Goal: Task Accomplishment & Management: Complete application form

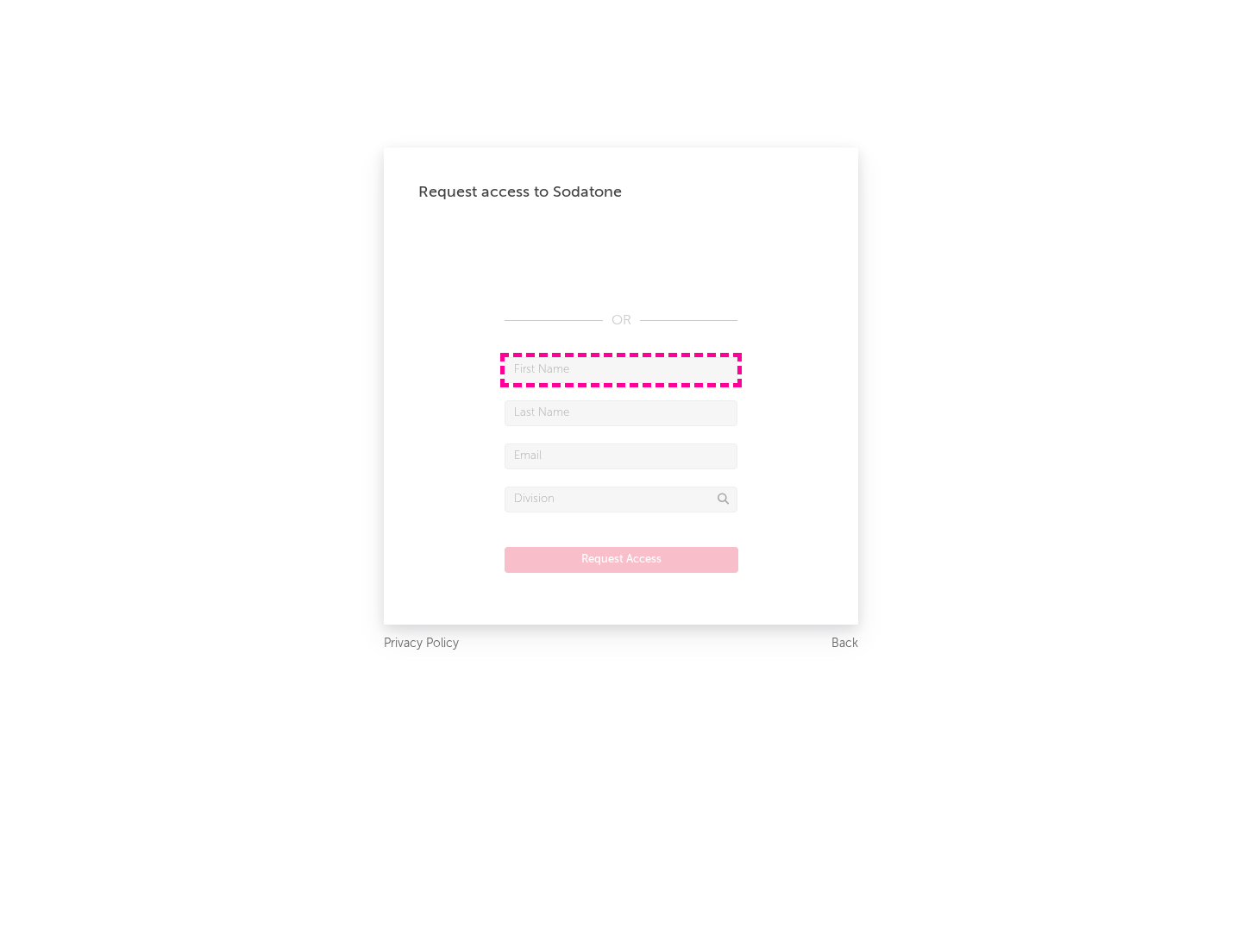
click at [621, 369] on input "text" at bounding box center [621, 370] width 233 height 26
type input "[PERSON_NAME]"
click at [621, 412] on input "text" at bounding box center [621, 413] width 233 height 26
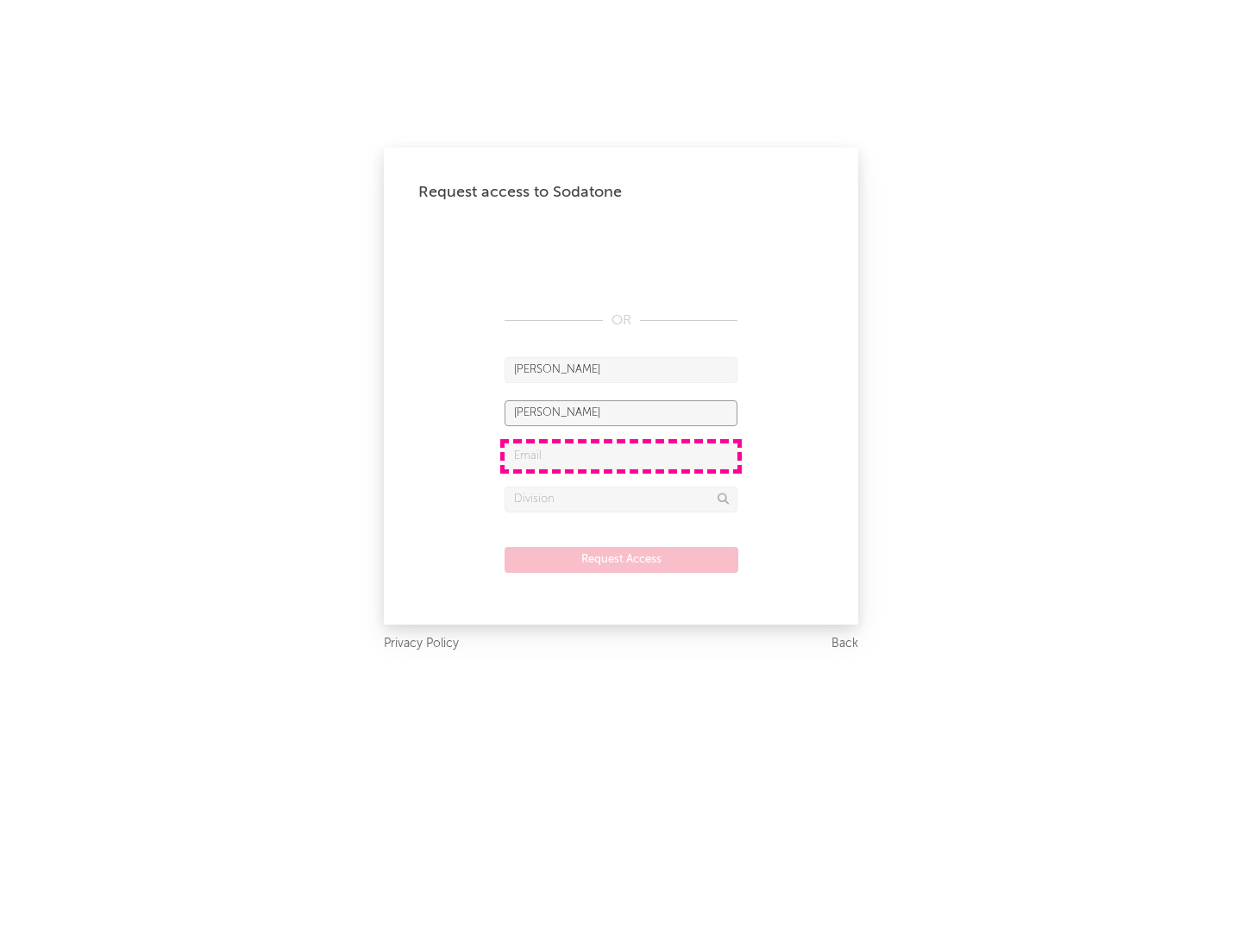
type input "[PERSON_NAME]"
click at [621, 456] on input "text" at bounding box center [621, 456] width 233 height 26
type input "[EMAIL_ADDRESS][DOMAIN_NAME]"
click at [621, 499] on input "text" at bounding box center [621, 500] width 233 height 26
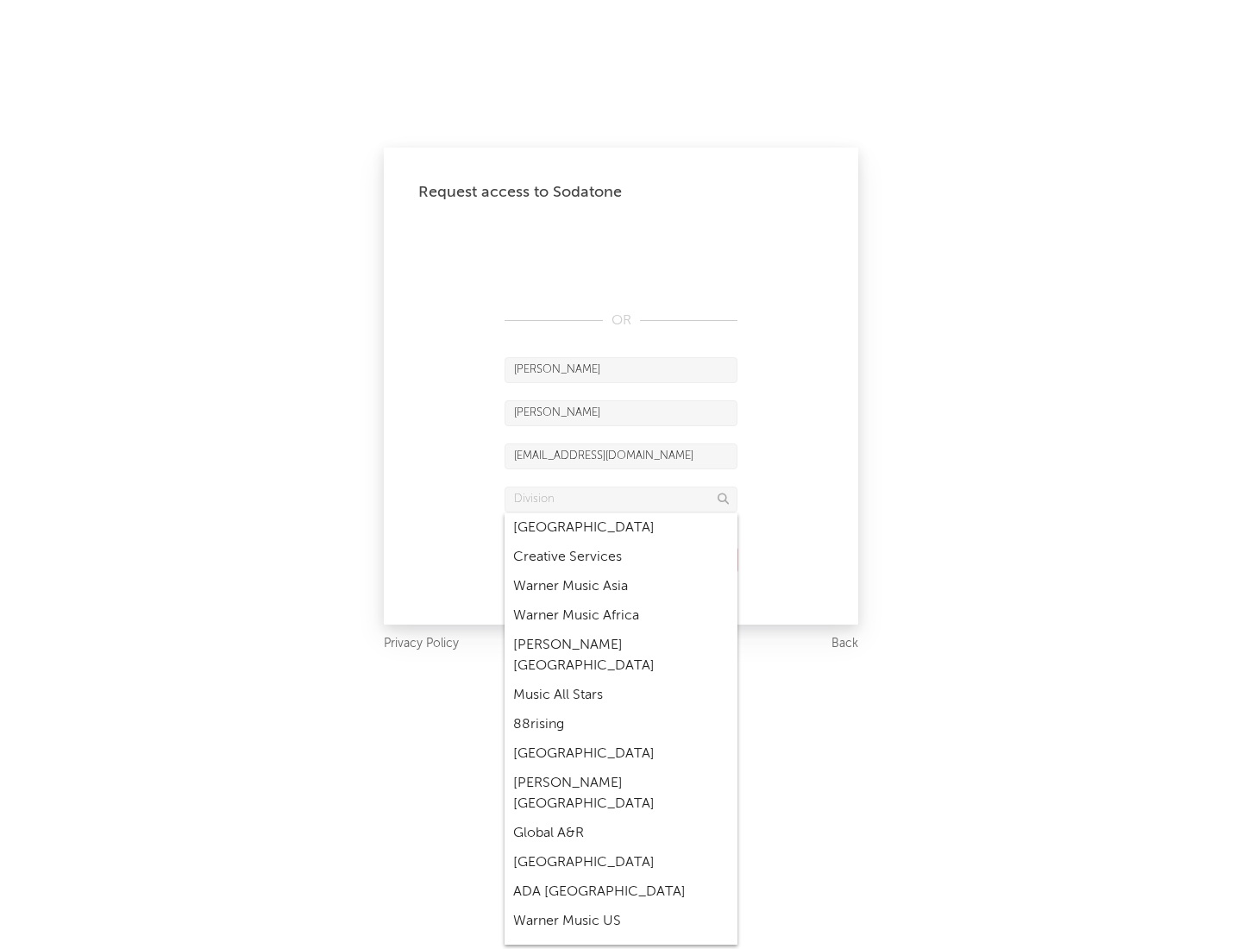
click at [621, 681] on div "Music All Stars" at bounding box center [621, 695] width 233 height 29
type input "Music All Stars"
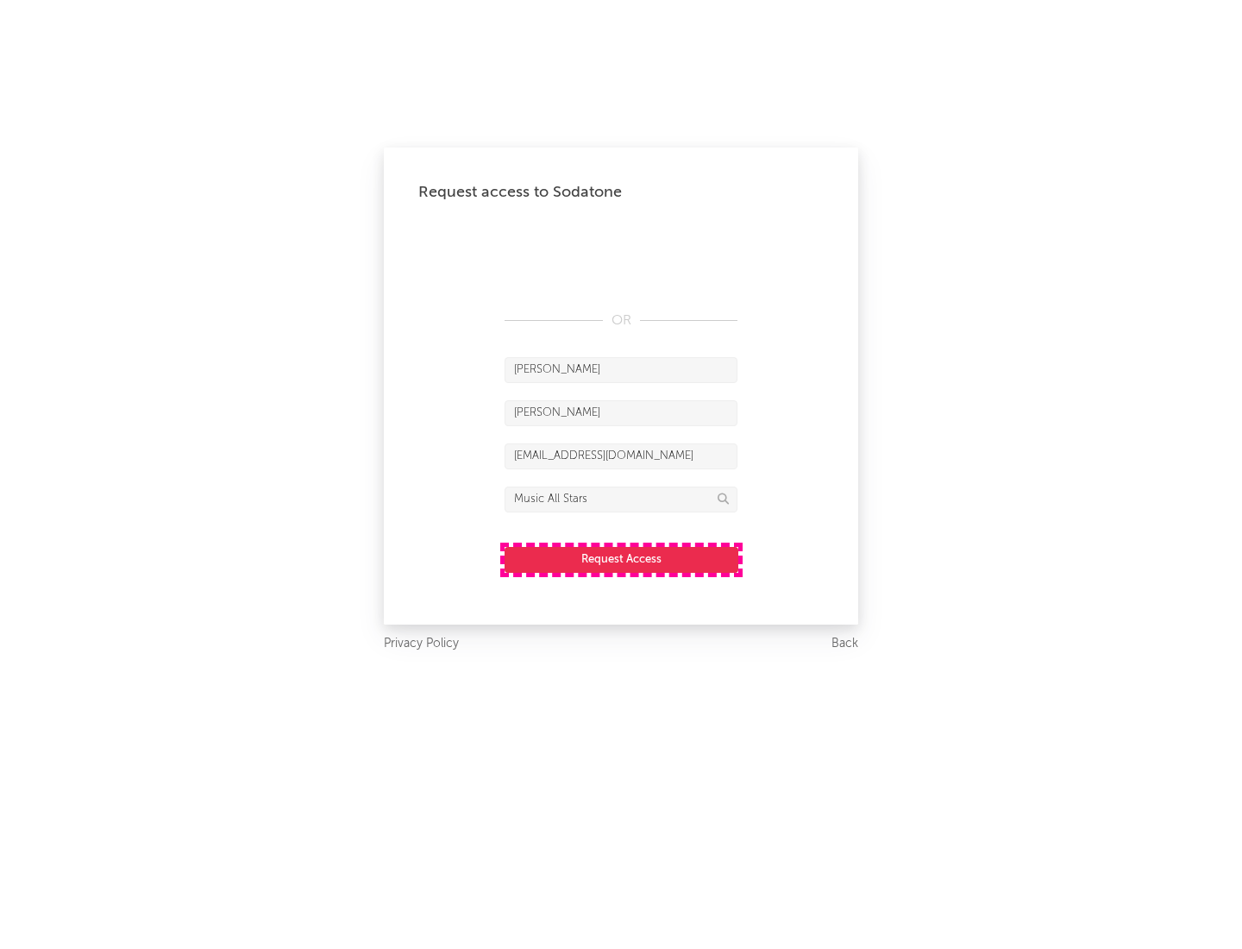
click at [621, 559] on button "Request Access" at bounding box center [622, 560] width 234 height 26
